Goal: Transaction & Acquisition: Purchase product/service

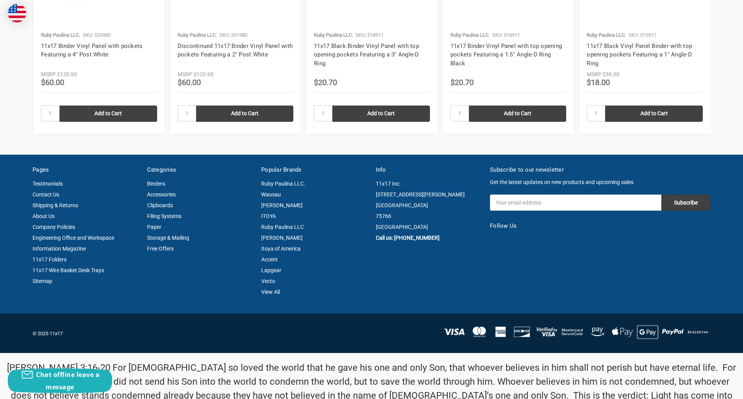
scroll to position [1047, 0]
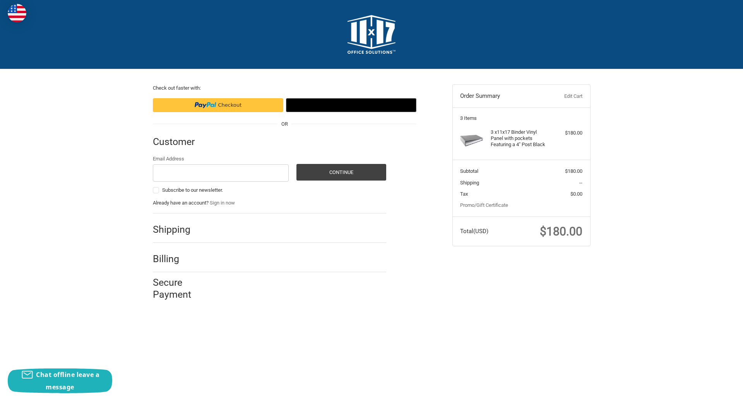
click at [221, 173] on input "Email Address" at bounding box center [221, 172] width 136 height 17
type input "[EMAIL_ADDRESS][DOMAIN_NAME]"
click at [341, 172] on button "Continue" at bounding box center [341, 172] width 90 height 17
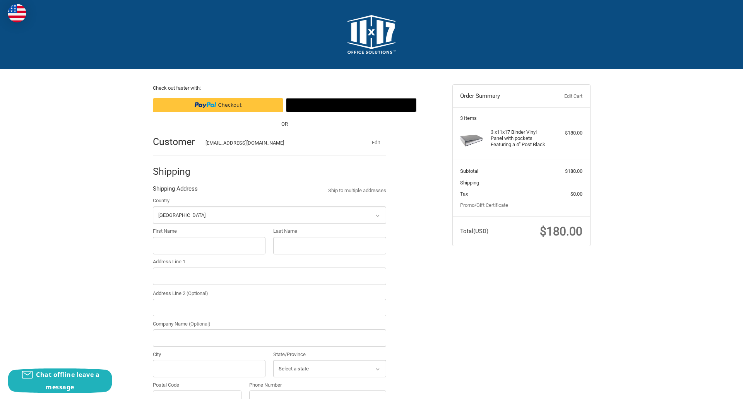
select select "US"
click at [209, 246] on input "First Name" at bounding box center [209, 245] width 113 height 17
type input "reflectiz"
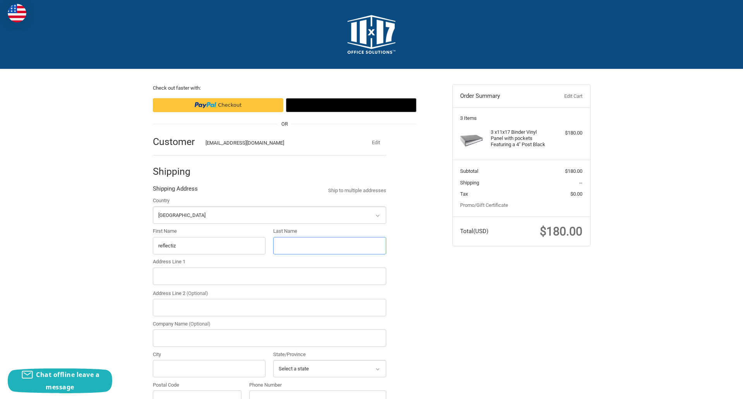
click at [329, 246] on input "Last Name" at bounding box center [329, 245] width 113 height 17
type input "bigcommerce"
click at [197, 391] on input "Postal Code" at bounding box center [197, 399] width 89 height 17
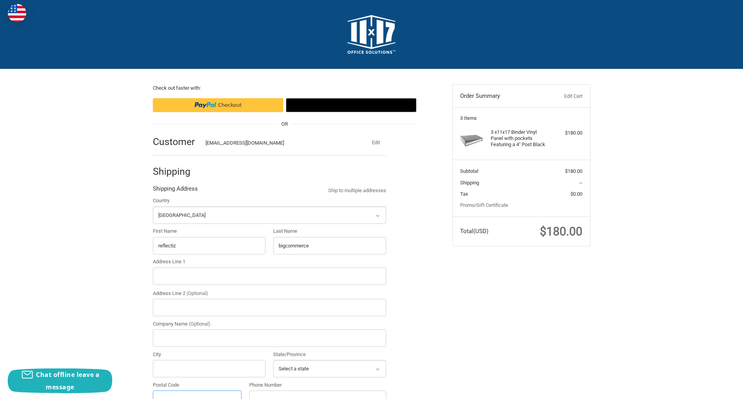
click at [197, 391] on input "Postal Code" at bounding box center [197, 399] width 89 height 17
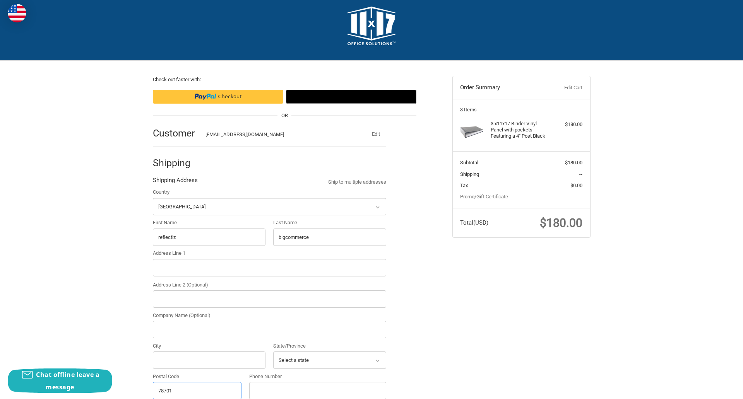
click at [197, 390] on input "78701" at bounding box center [197, 390] width 89 height 17
type input "78701"
click at [269, 268] on input "Address Line 1" at bounding box center [269, 267] width 233 height 17
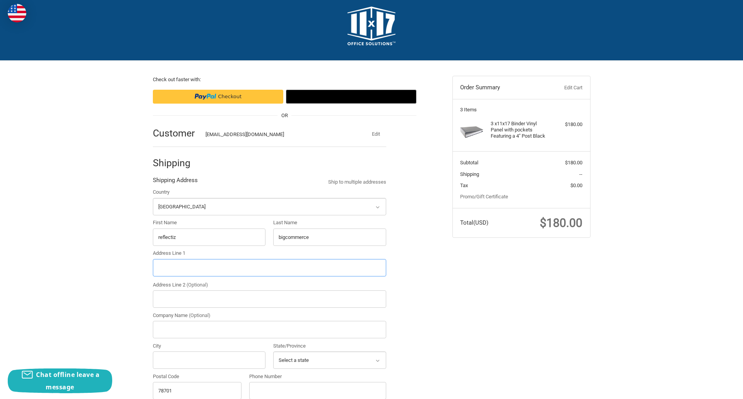
click at [269, 268] on input "Address Line 1" at bounding box center [269, 267] width 233 height 17
type input "[STREET_ADDRESS]"
click at [175, 182] on legend "Shipping Address" at bounding box center [175, 182] width 45 height 12
click at [197, 390] on input "78701" at bounding box center [197, 390] width 89 height 17
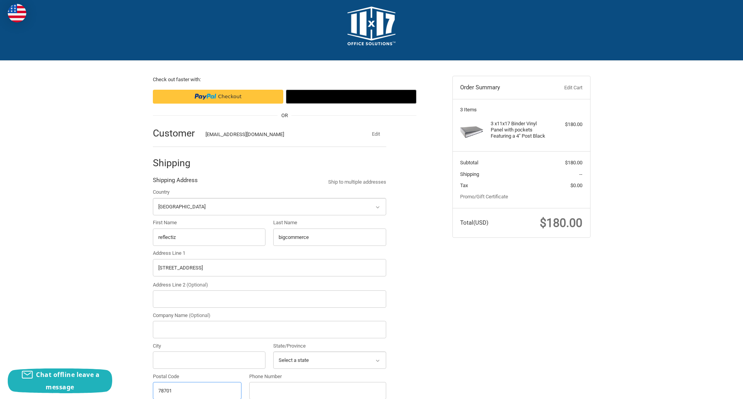
click at [197, 390] on input "78701" at bounding box center [197, 390] width 89 height 17
type input "78701"
select select "[GEOGRAPHIC_DATA]"
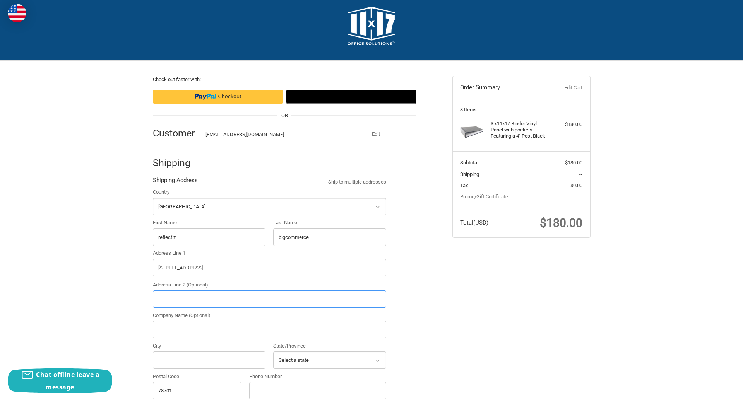
click at [269, 299] on input "Address Line 2 (Optional)" at bounding box center [269, 299] width 233 height 17
type input "2"
click at [209, 360] on input "City" at bounding box center [209, 360] width 113 height 17
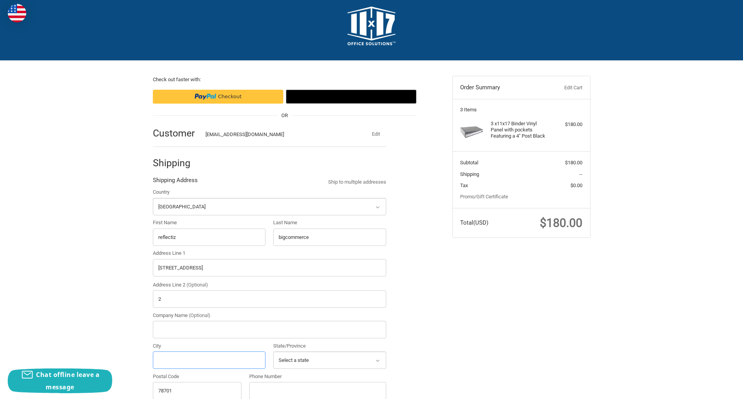
click at [209, 360] on input "City" at bounding box center [209, 360] width 113 height 17
click at [209, 360] on input "Austin" at bounding box center [209, 360] width 113 height 17
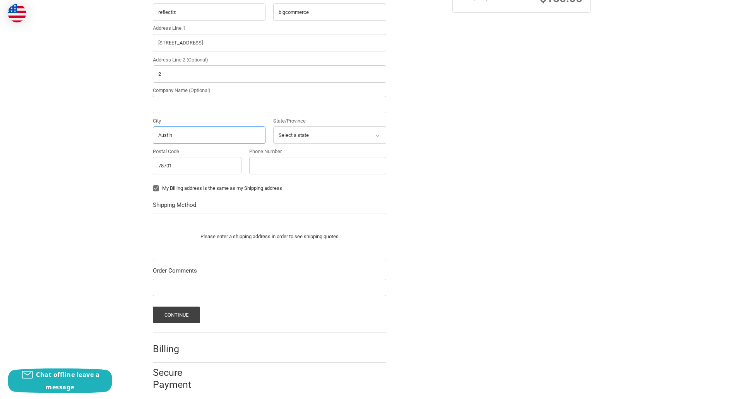
scroll to position [241, 0]
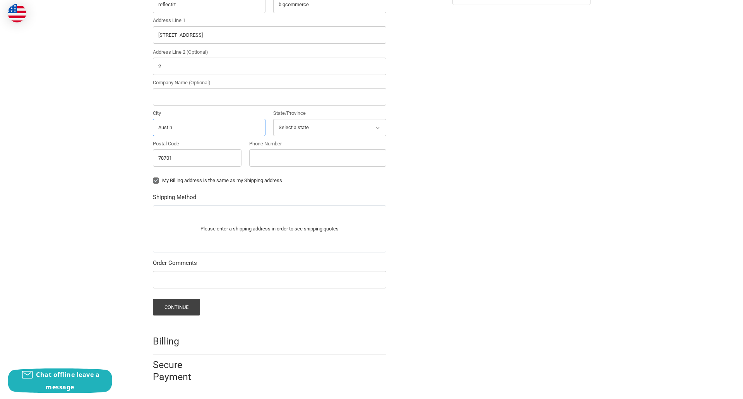
type input "Austin"
click at [317, 158] on input "Phone Number" at bounding box center [317, 157] width 137 height 17
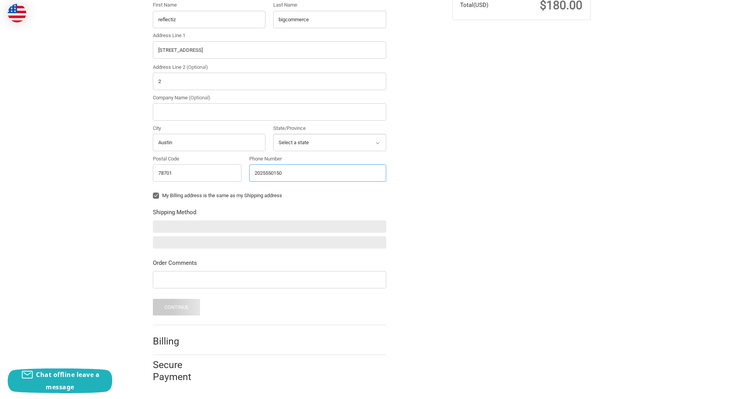
scroll to position [226, 0]
type input "2025550150"
click at [269, 112] on input "Company Name (Optional)" at bounding box center [269, 111] width 233 height 17
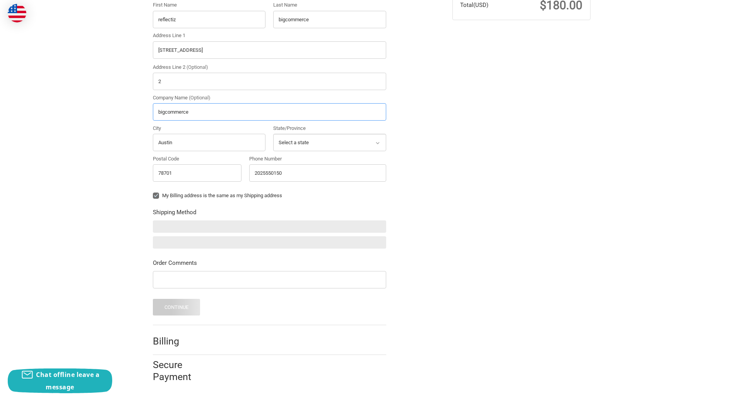
type input "bigcommerce"
click at [153, 202] on form "Country Select a country [GEOGRAPHIC_DATA] [GEOGRAPHIC_DATA] [GEOGRAPHIC_DATA] …" at bounding box center [269, 143] width 233 height 345
click at [153, 290] on form "Country Select a country [GEOGRAPHIC_DATA] [GEOGRAPHIC_DATA] [GEOGRAPHIC_DATA] …" at bounding box center [269, 143] width 233 height 345
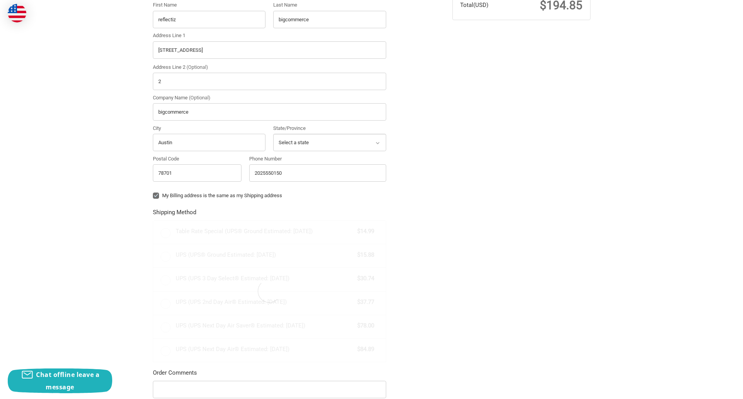
radio input "true"
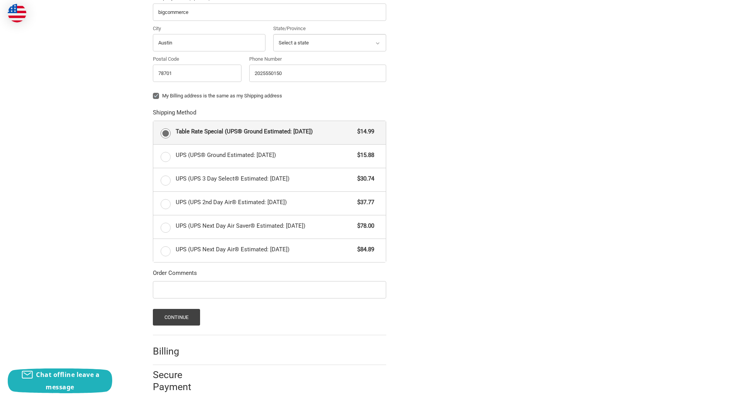
scroll to position [336, 0]
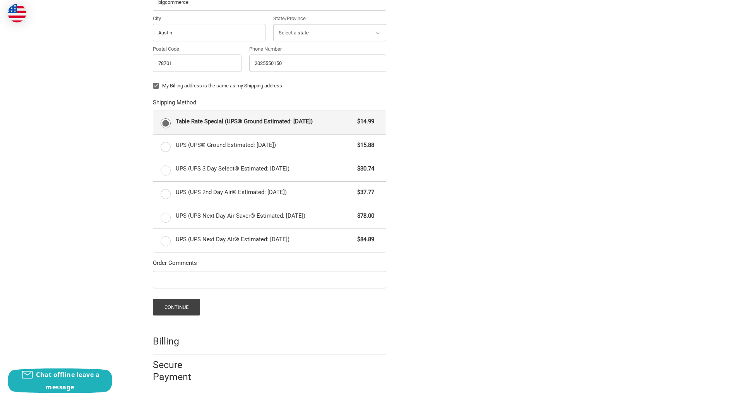
click at [269, 122] on span "Table Rate Special (UPS® Ground Estimated: [DATE])" at bounding box center [265, 121] width 178 height 9
click at [154, 111] on input "Table Rate Special (UPS® Ground Estimated: [DATE]) $14.99" at bounding box center [153, 111] width 0 height 0
click at [176, 307] on button "Continue" at bounding box center [177, 307] width 48 height 17
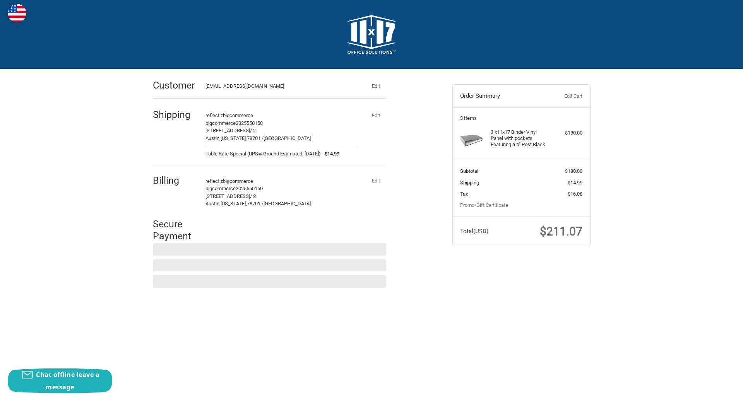
scroll to position [0, 0]
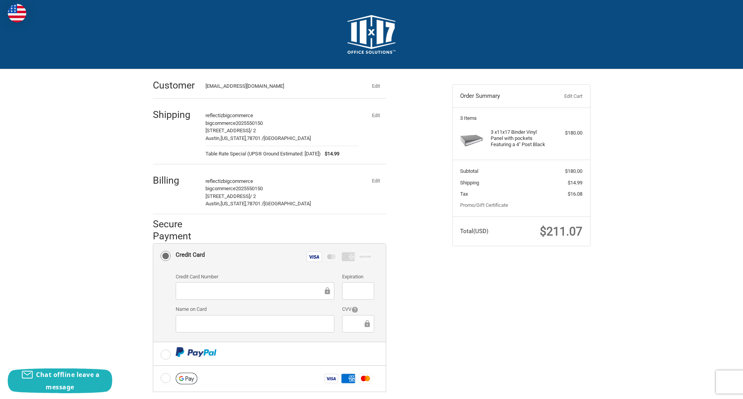
checkbox input "true"
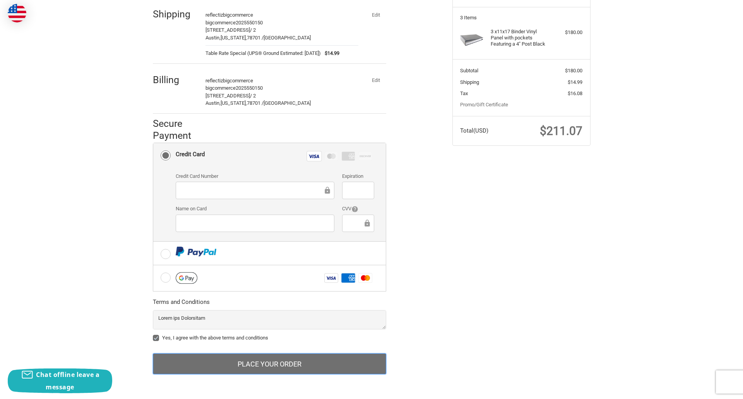
click at [269, 364] on button "Place Your Order" at bounding box center [269, 364] width 233 height 21
